Goal: Task Accomplishment & Management: Use online tool/utility

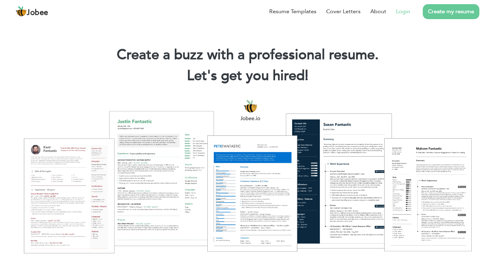
click at [403, 13] on link "Login" at bounding box center [403, 11] width 14 height 8
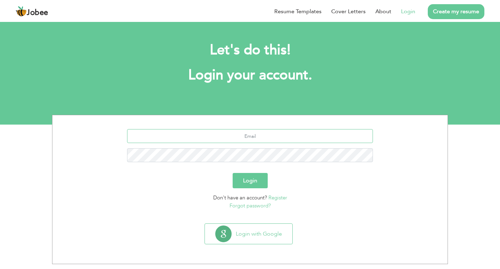
click at [241, 130] on input "text" at bounding box center [250, 136] width 246 height 14
type input "[DOMAIN_NAME][EMAIL_ADDRESS][DOMAIN_NAME]"
click at [261, 175] on button "Login" at bounding box center [250, 180] width 35 height 15
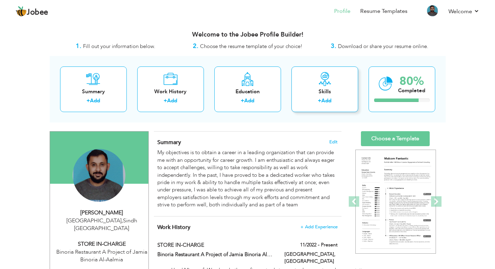
scroll to position [35, 0]
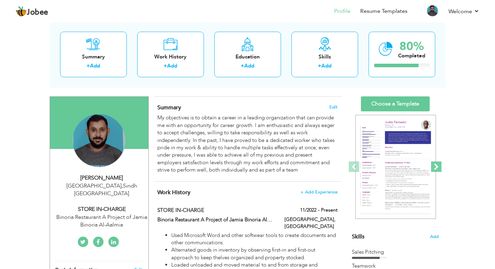
click at [433, 167] on span at bounding box center [436, 166] width 10 height 10
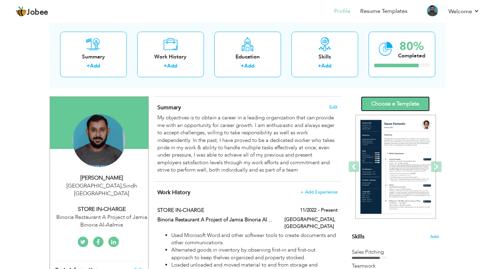
click at [414, 103] on link "Choose a Template" at bounding box center [395, 103] width 69 height 15
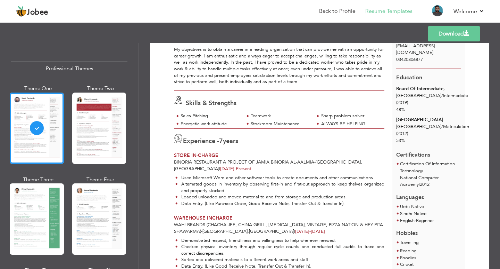
scroll to position [104, 0]
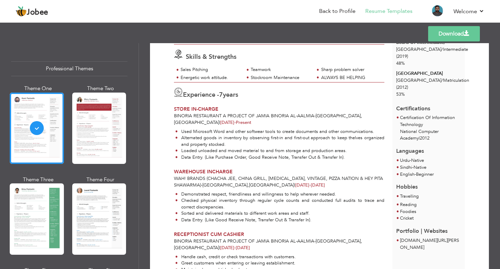
click at [111, 130] on div at bounding box center [99, 127] width 54 height 71
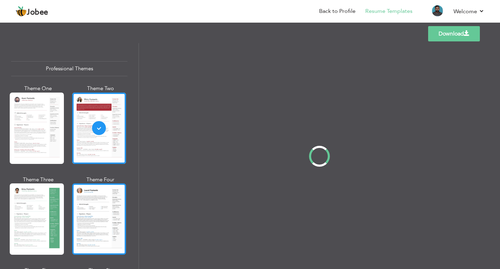
scroll to position [0, 0]
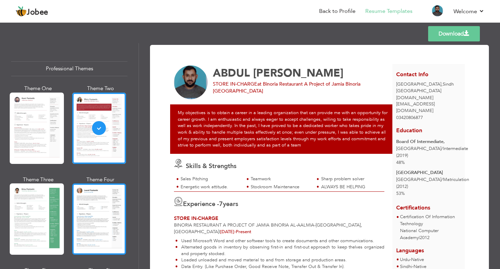
click at [111, 218] on div at bounding box center [99, 218] width 54 height 71
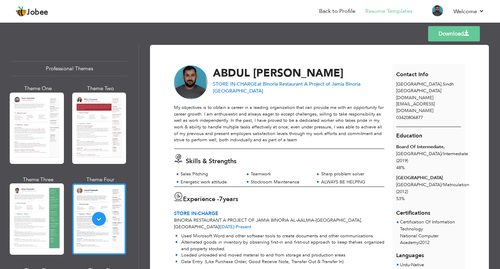
scroll to position [139, 0]
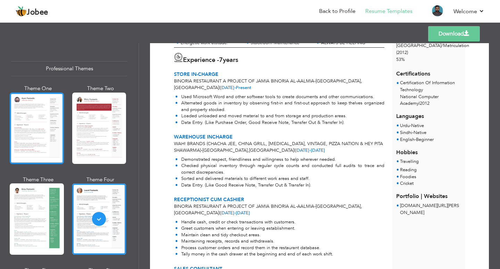
click at [30, 117] on div at bounding box center [37, 127] width 54 height 71
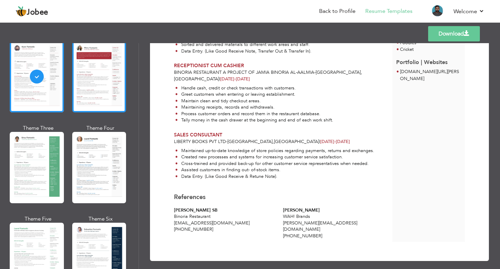
scroll to position [104, 0]
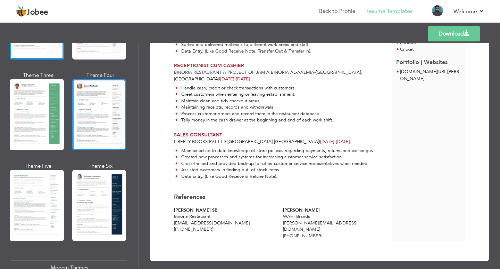
click at [103, 125] on div at bounding box center [99, 114] width 54 height 71
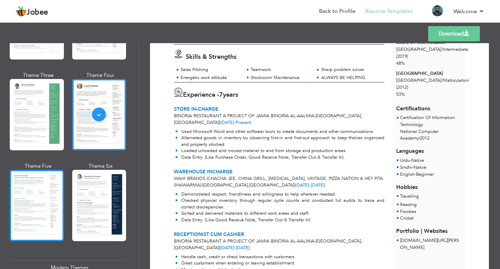
click at [36, 187] on div at bounding box center [37, 205] width 54 height 71
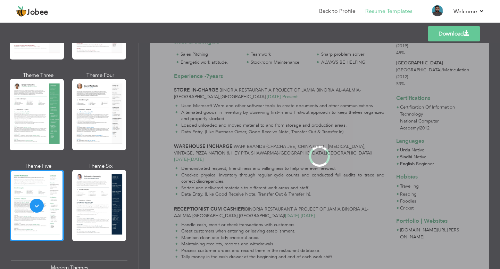
scroll to position [0, 0]
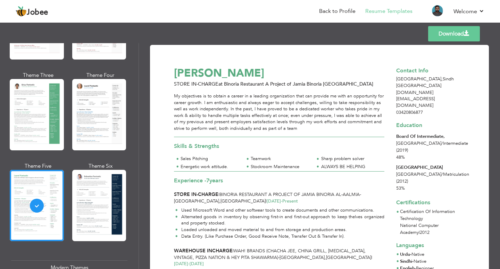
click at [96, 184] on div at bounding box center [99, 205] width 54 height 71
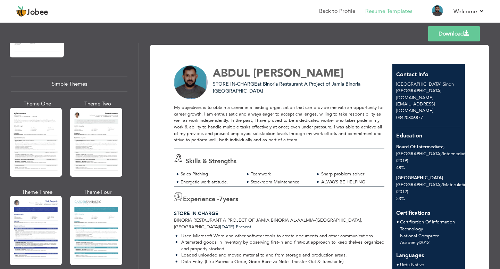
click at [433, 31] on link "Download" at bounding box center [454, 33] width 52 height 15
click at [347, 10] on link "Back to Profile" at bounding box center [337, 11] width 36 height 8
click at [48, 13] on span "Jobee" at bounding box center [38, 13] width 22 height 8
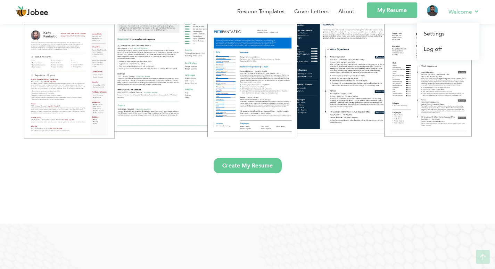
scroll to position [139, 0]
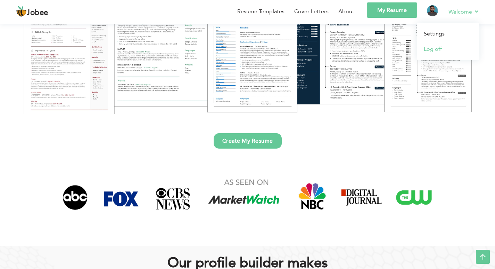
click at [435, 52] on link "Log off" at bounding box center [448, 48] width 63 height 15
